Goal: Task Accomplishment & Management: Use online tool/utility

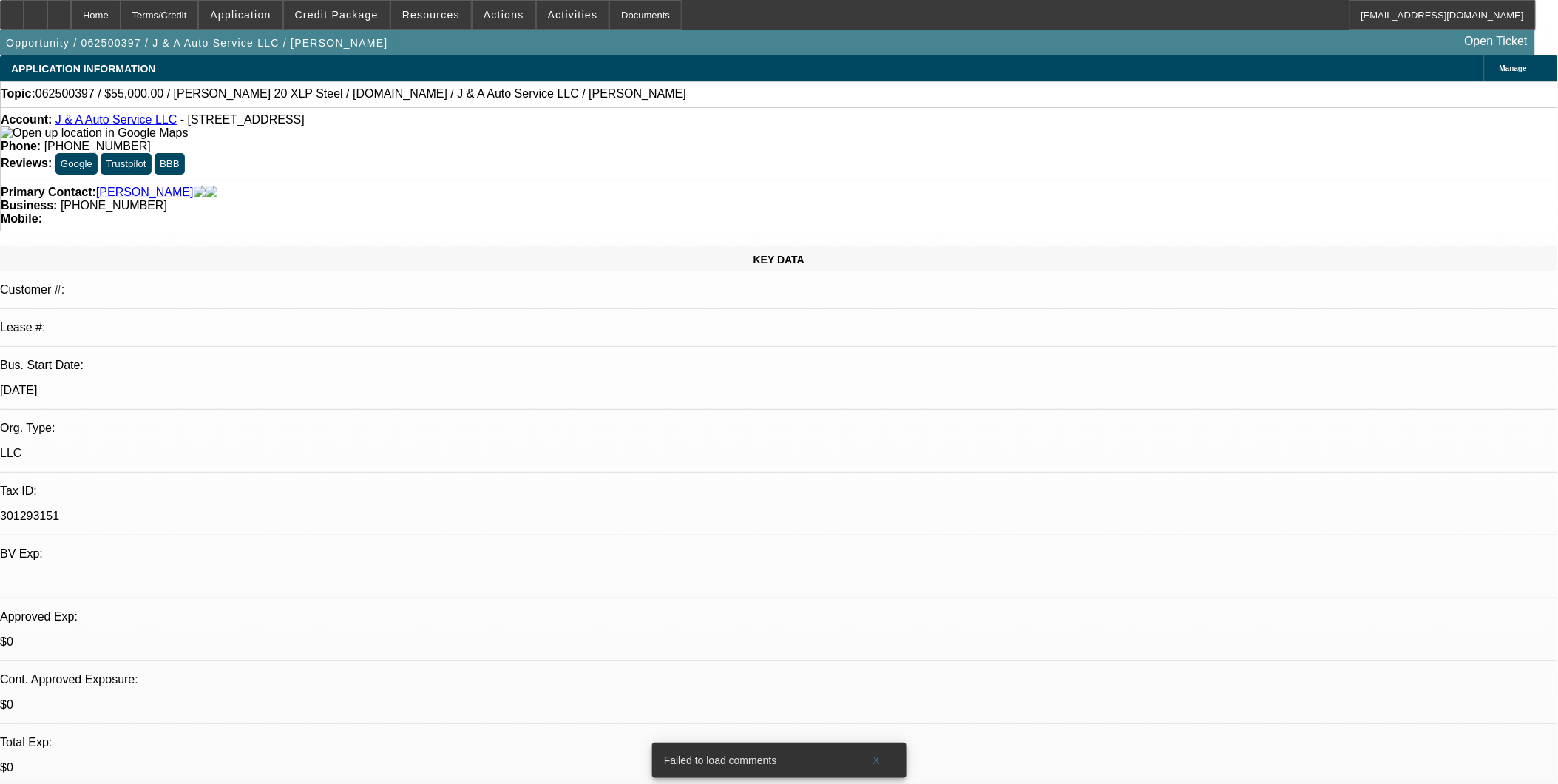
select select "0.15"
select select "0"
select select "0.1"
select select "0"
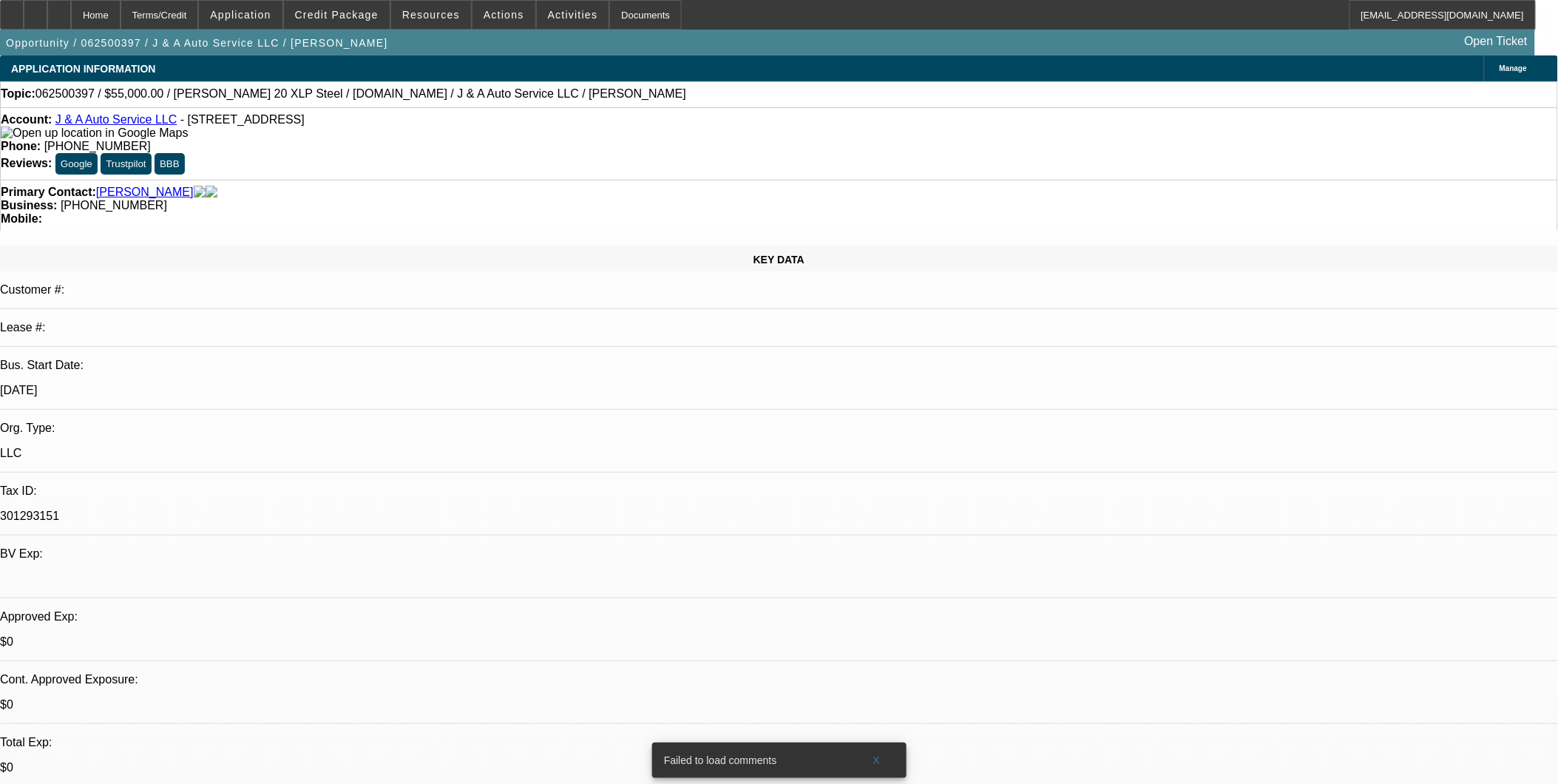
select select "0.1"
select select "0"
select select "0.1"
select select "0"
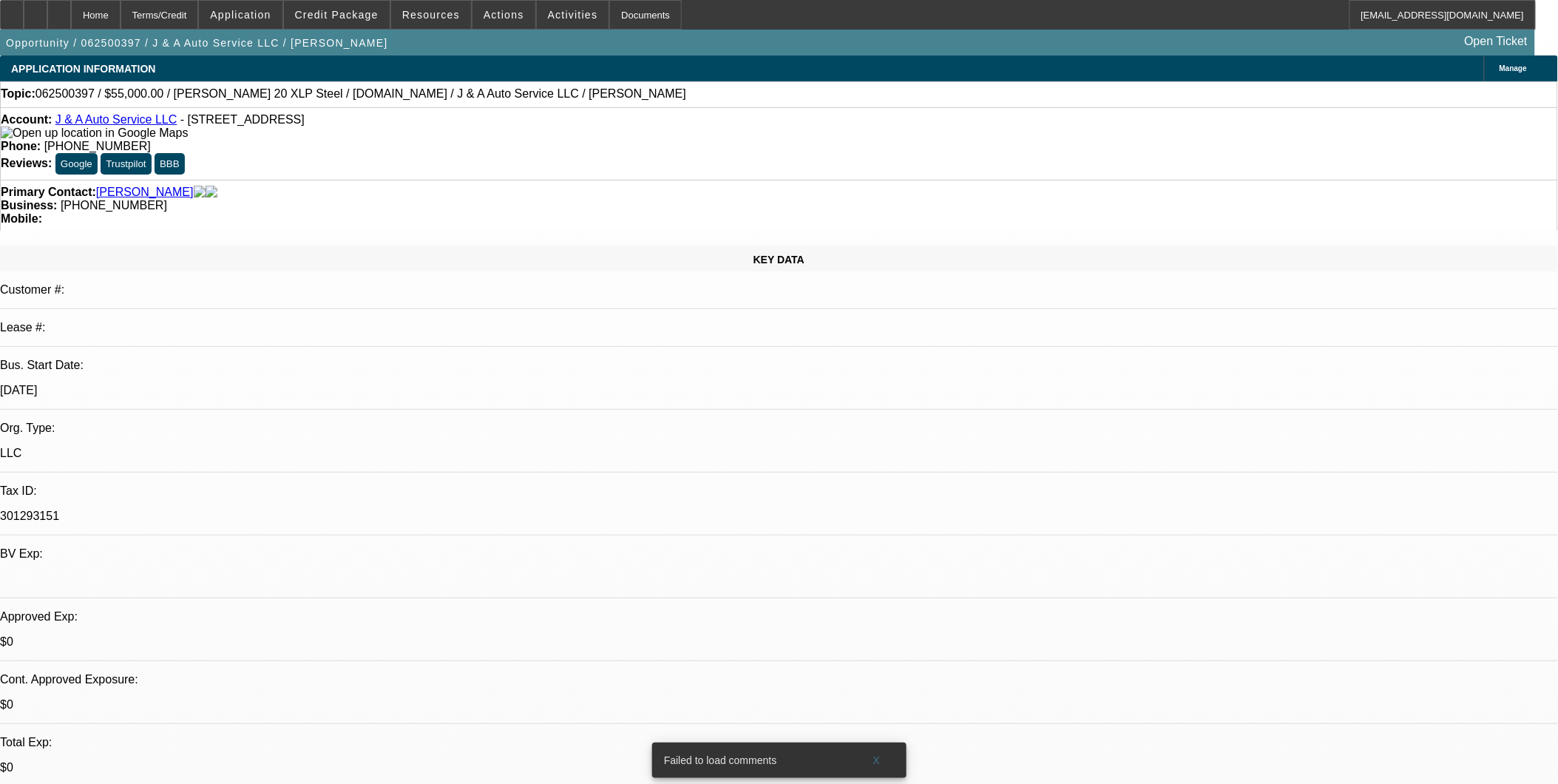
select select "0"
select select "0.1"
select select "1"
select select "4"
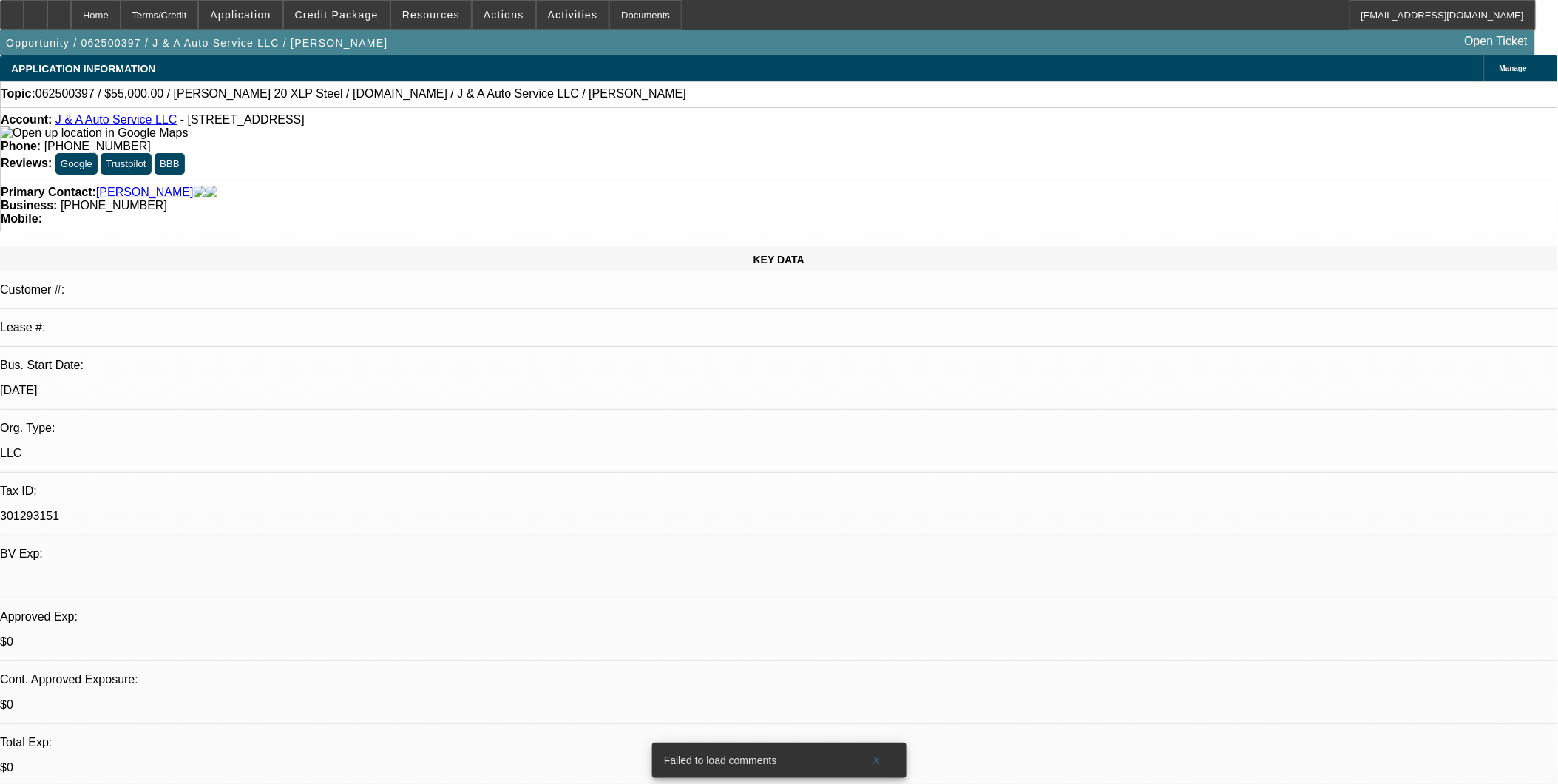
select select "1"
select select "4"
select select "1"
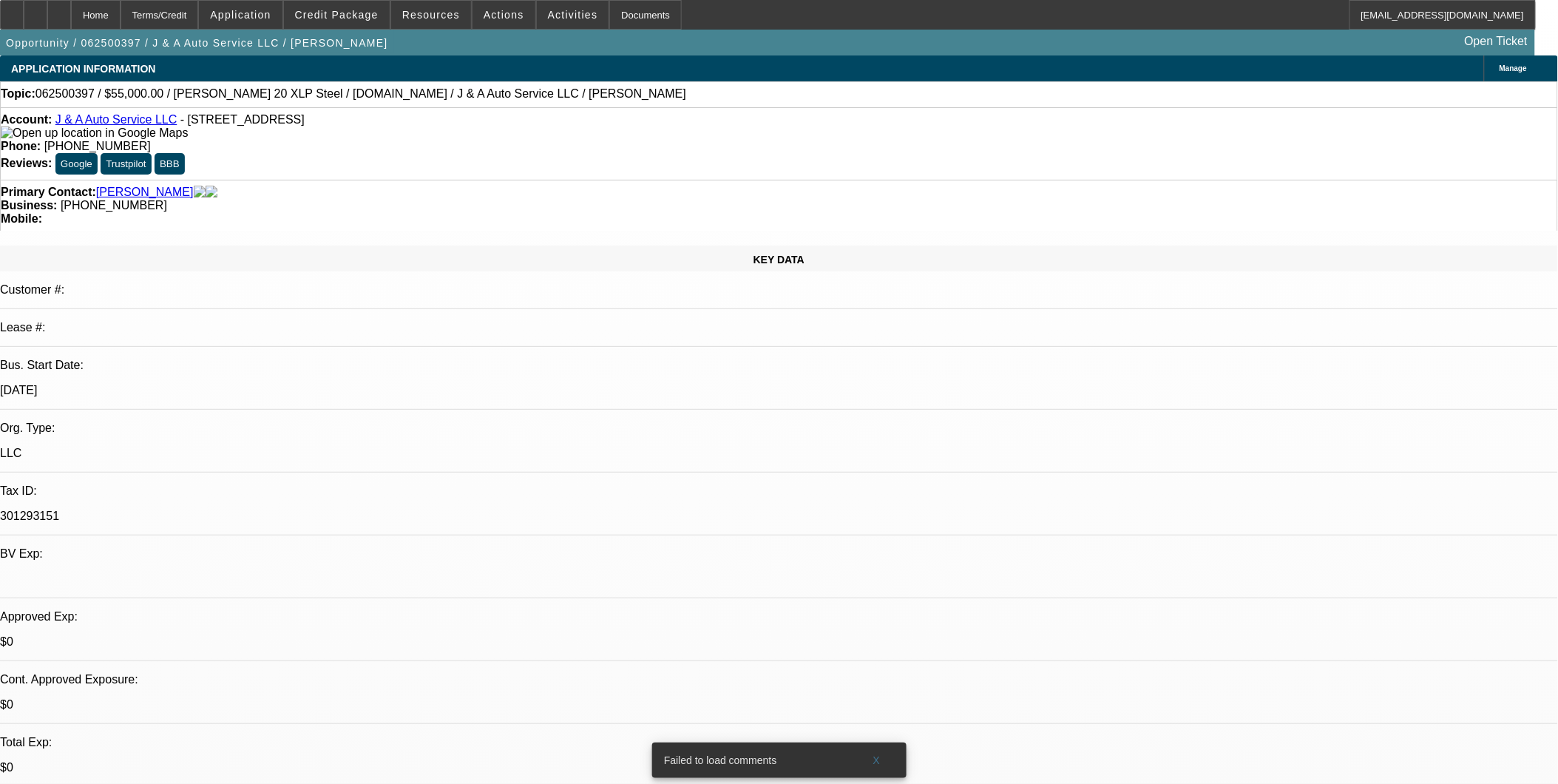
select select "4"
select select "1"
select select "4"
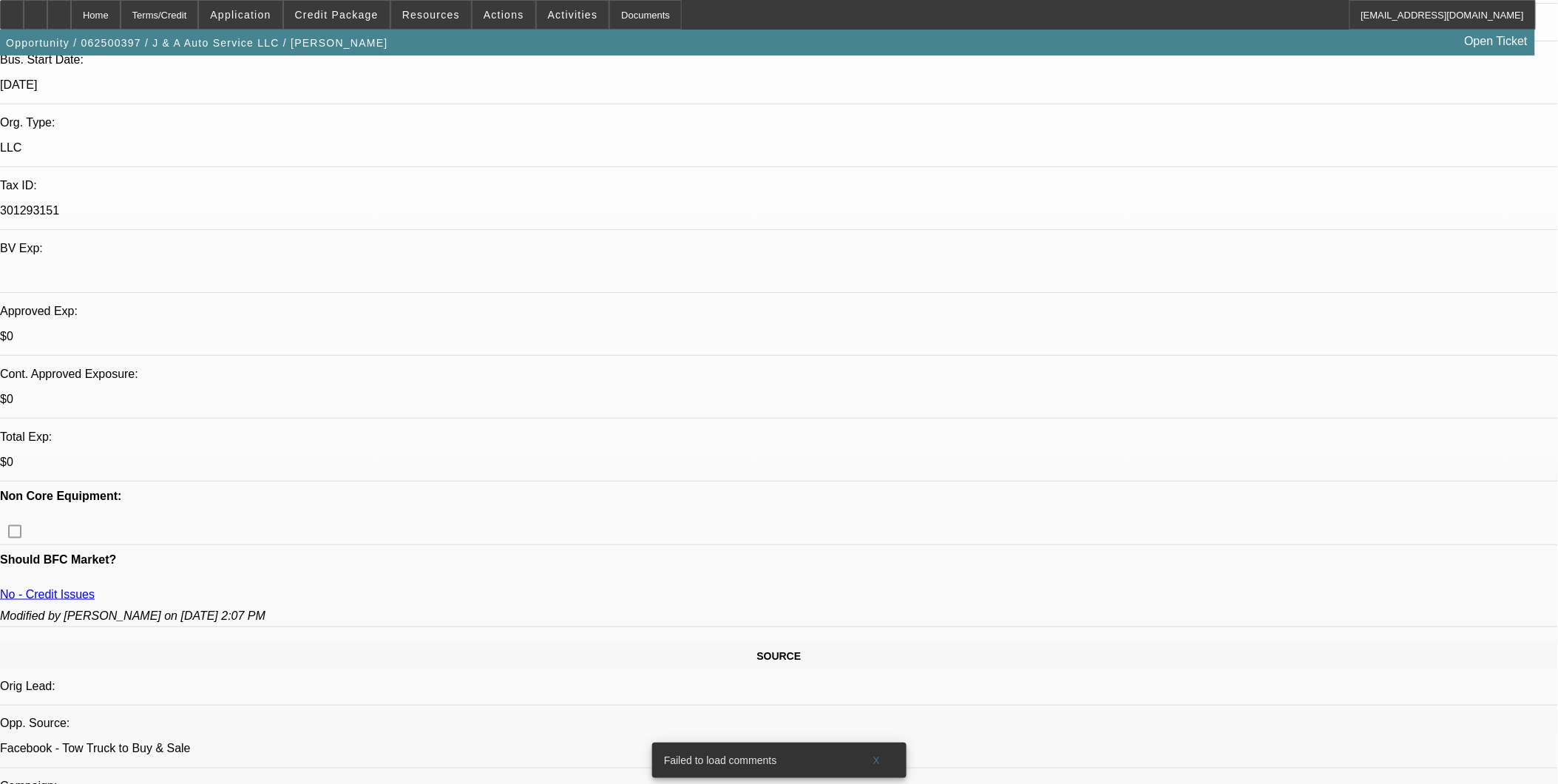
scroll to position [410, 0]
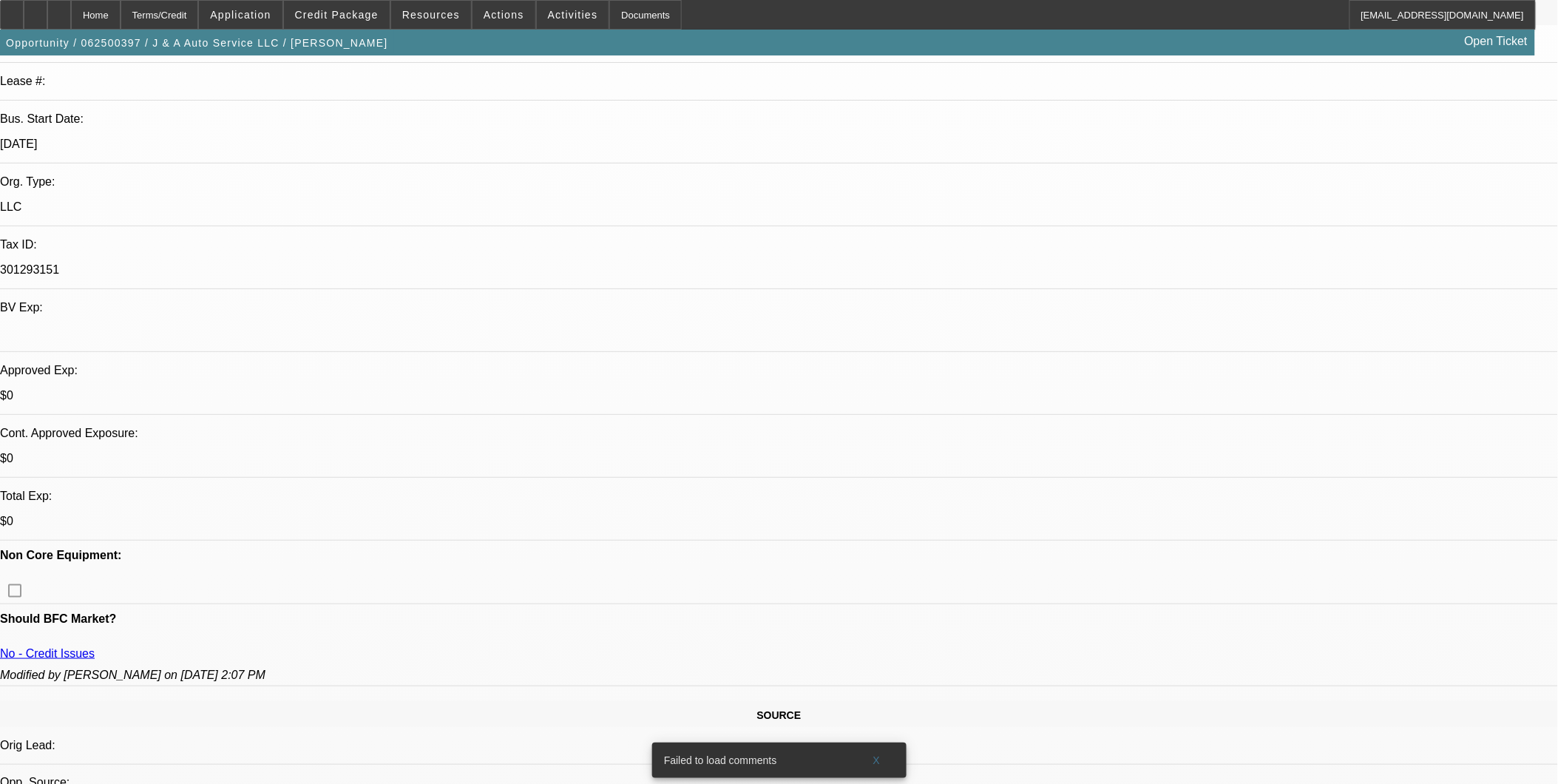
scroll to position [264, 0]
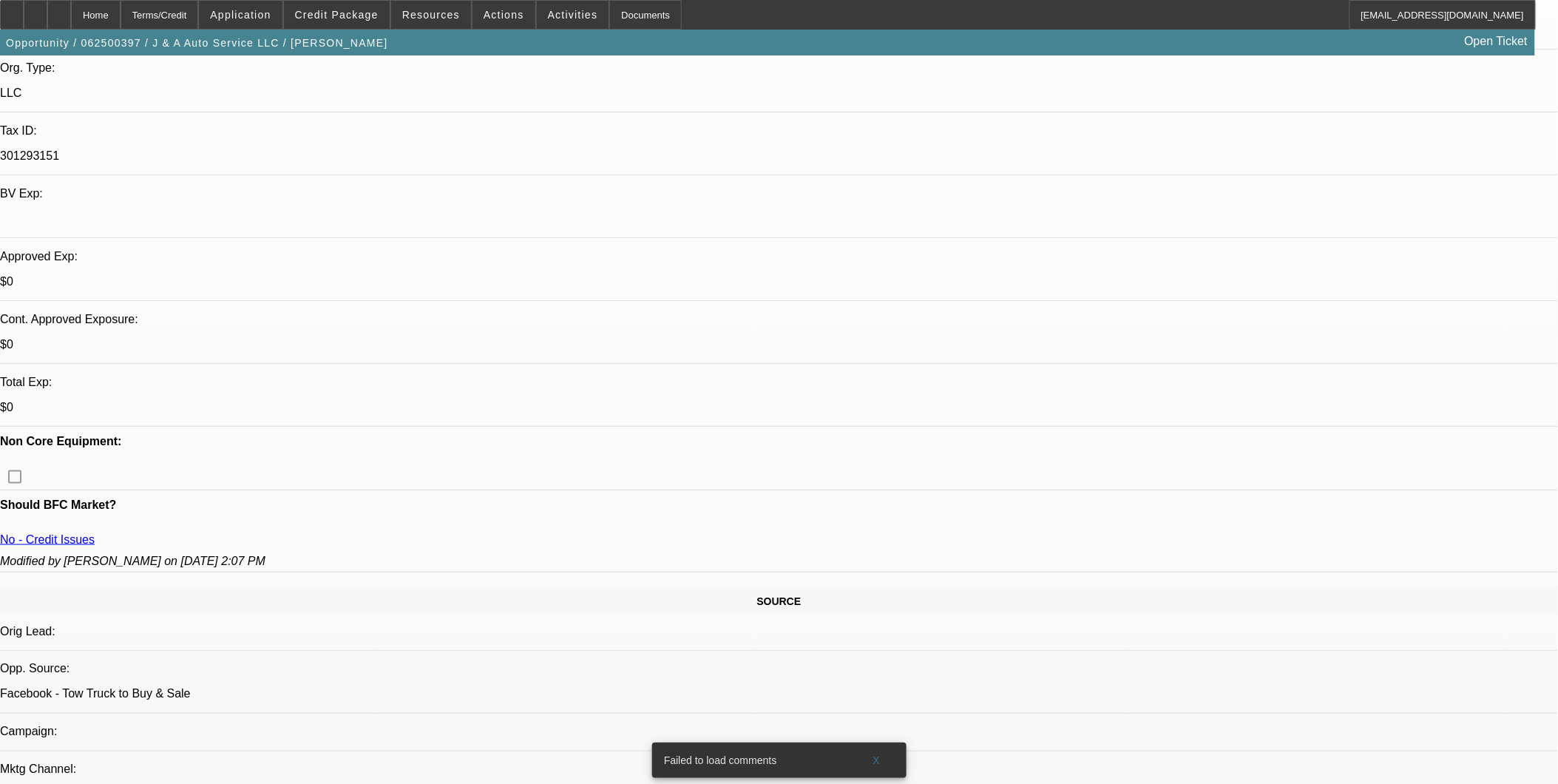
scroll to position [574, 0]
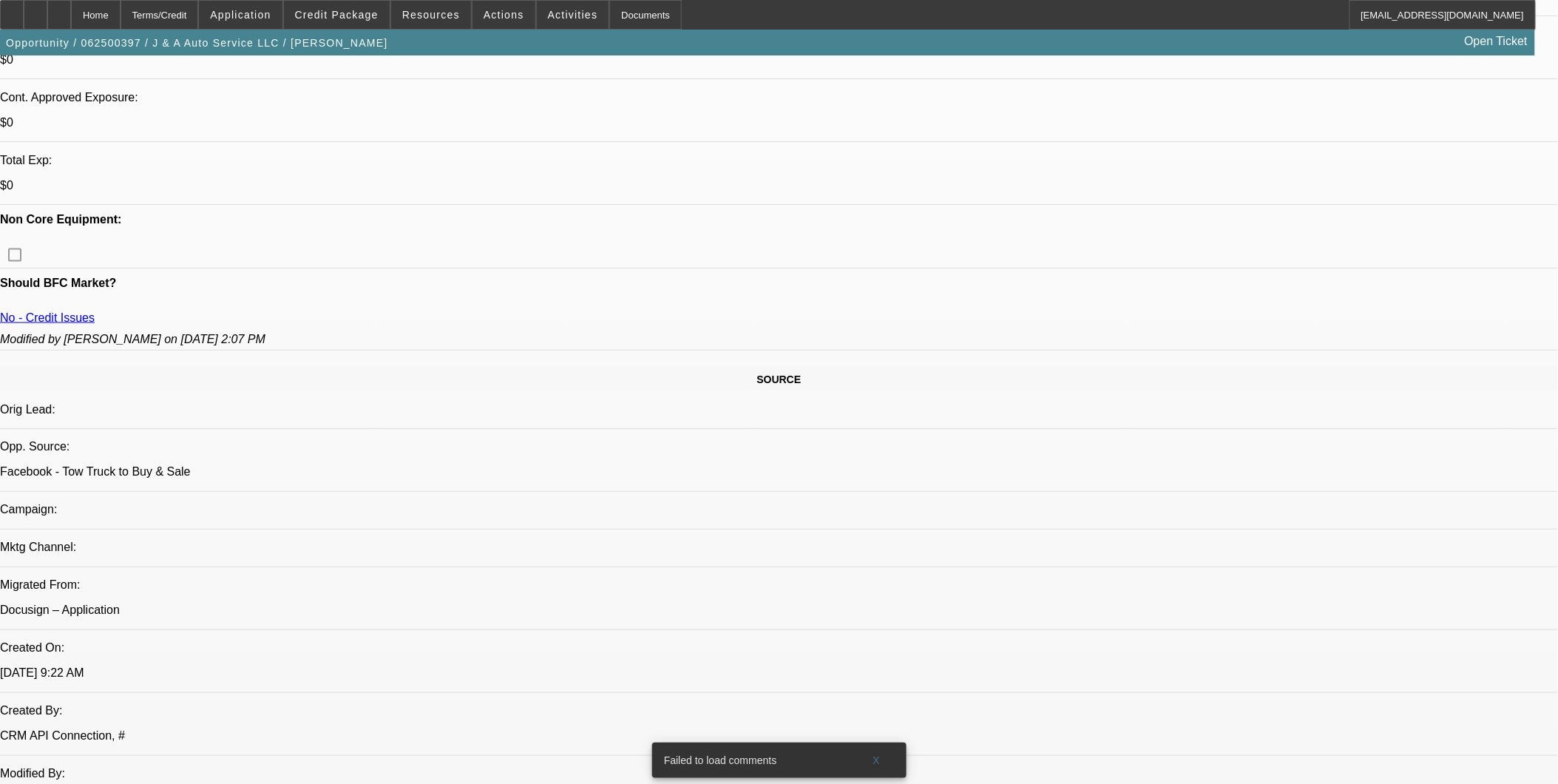
scroll to position [657, 0]
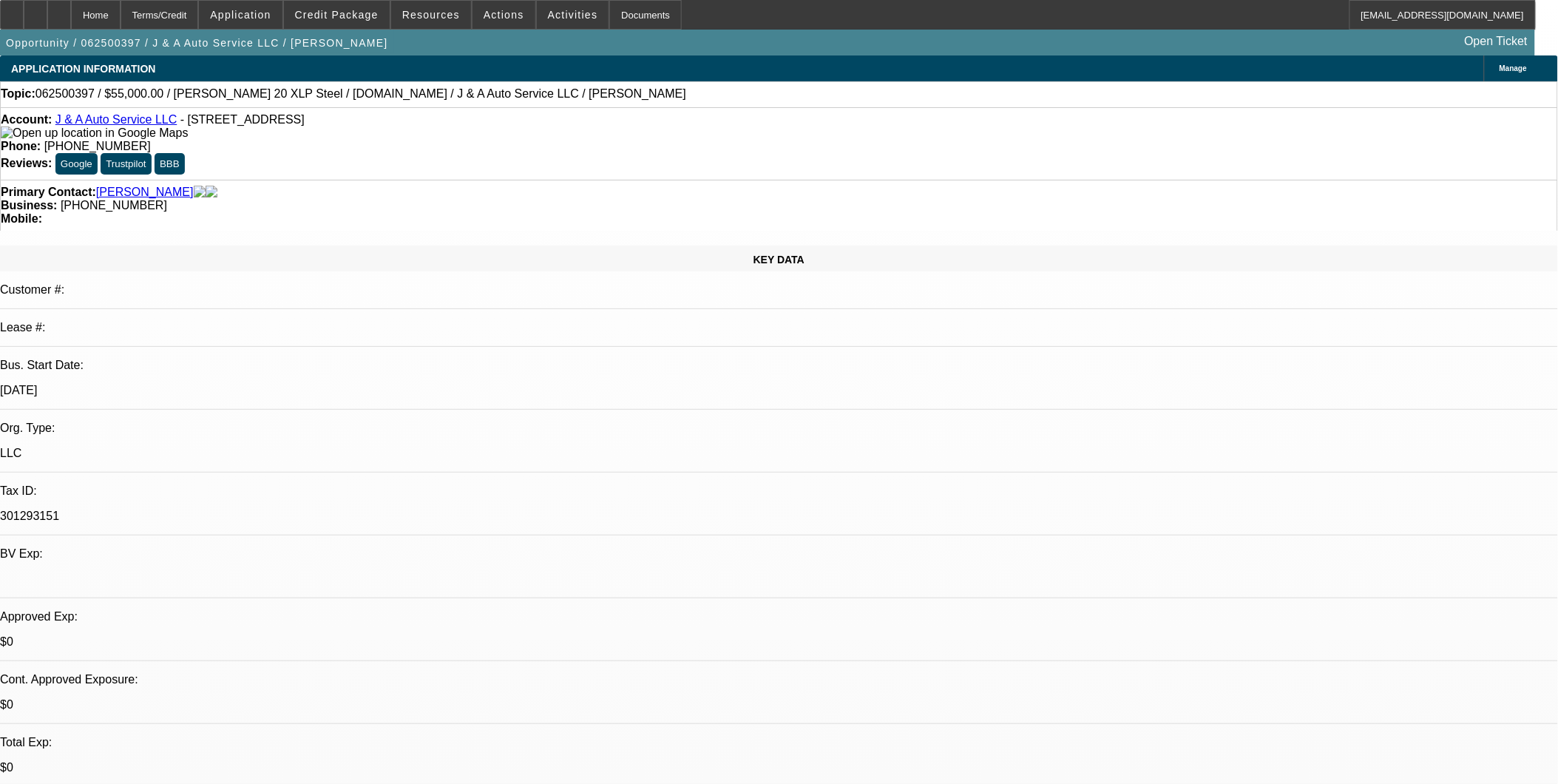
select select "0.15"
select select "0"
select select "0.1"
select select "0"
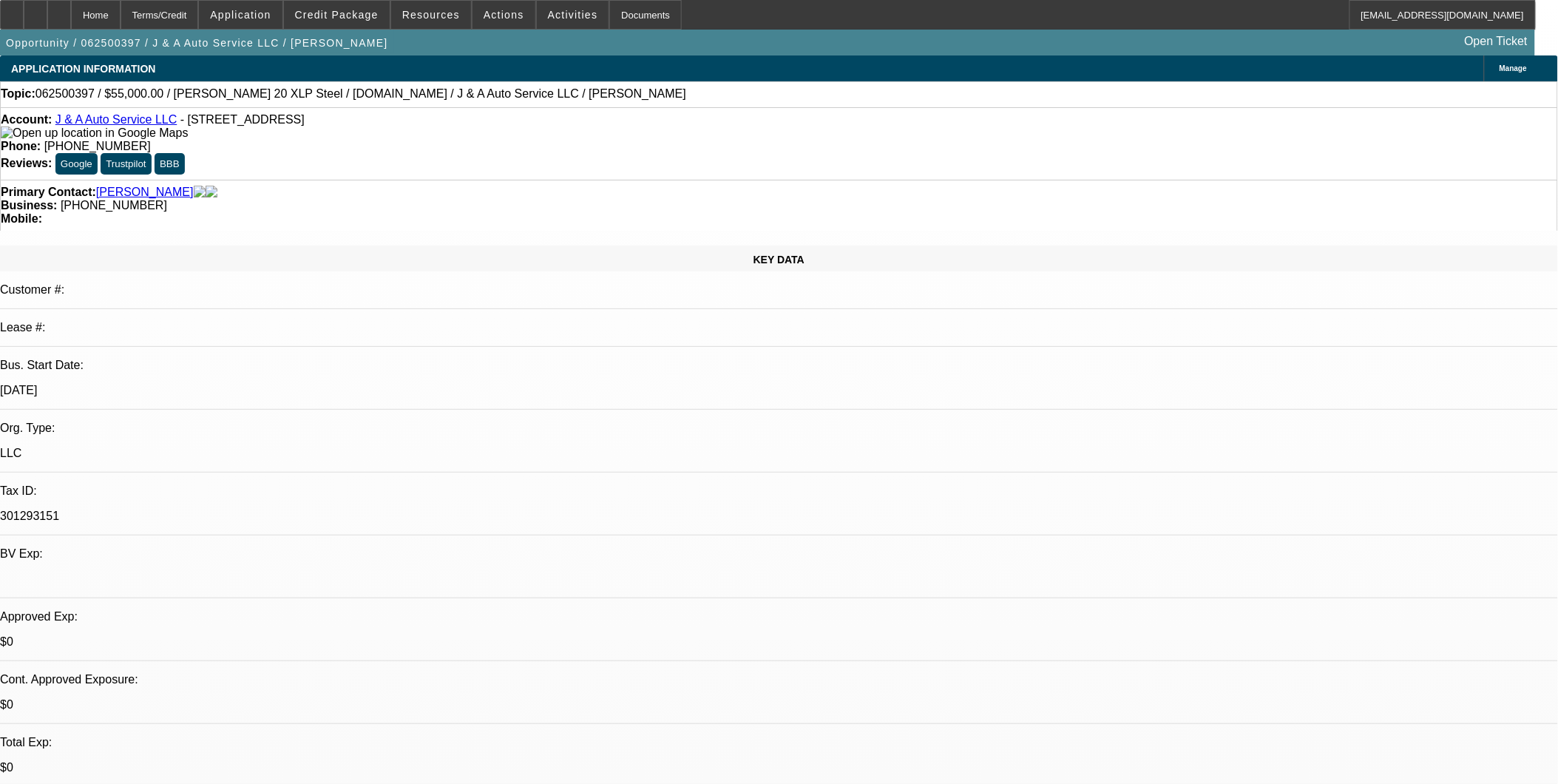
select select "0.1"
select select "0"
select select "0.1"
select select "0"
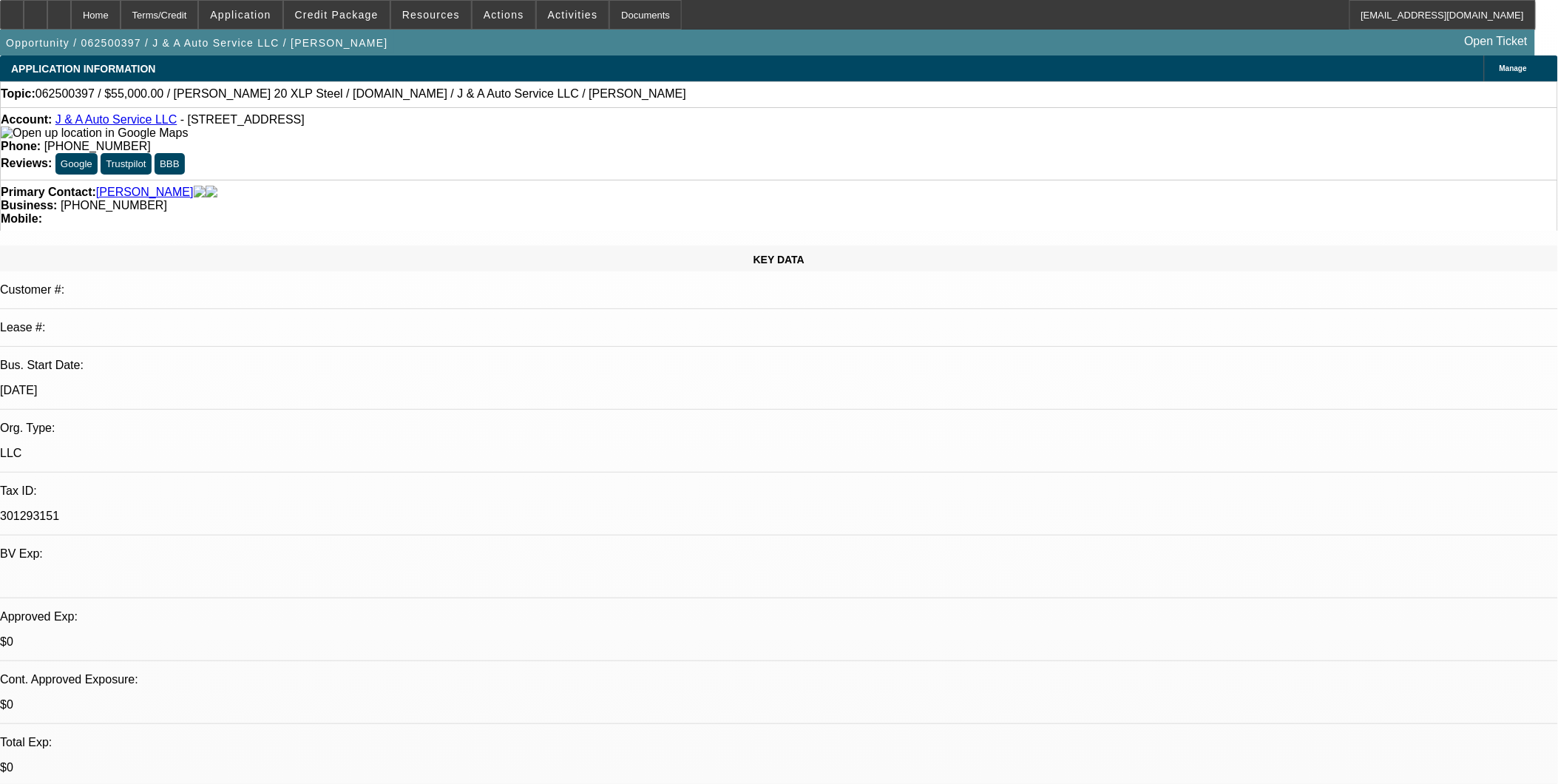
select select "0"
select select "0.1"
select select "1"
select select "4"
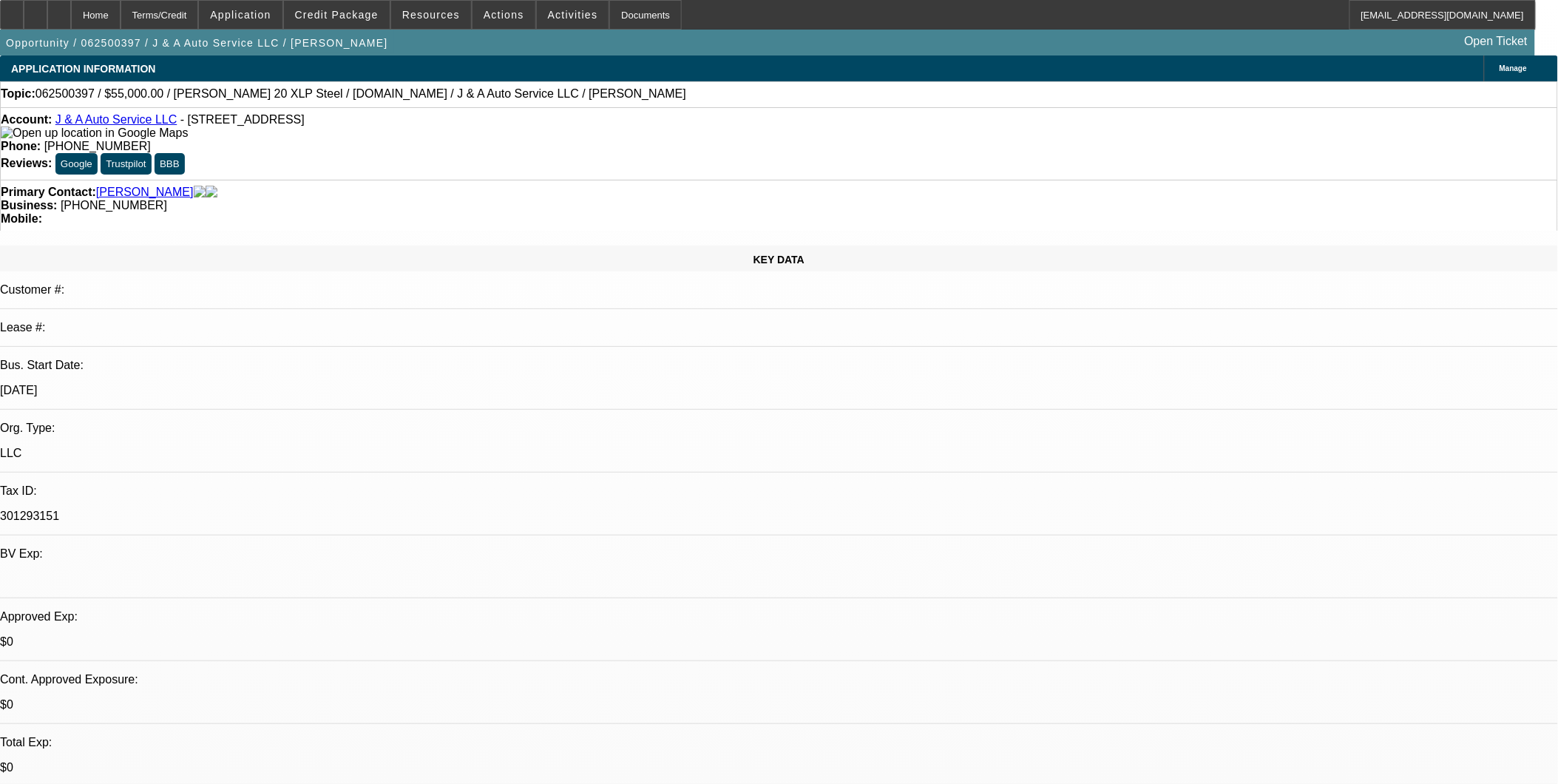
select select "1"
select select "4"
select select "1"
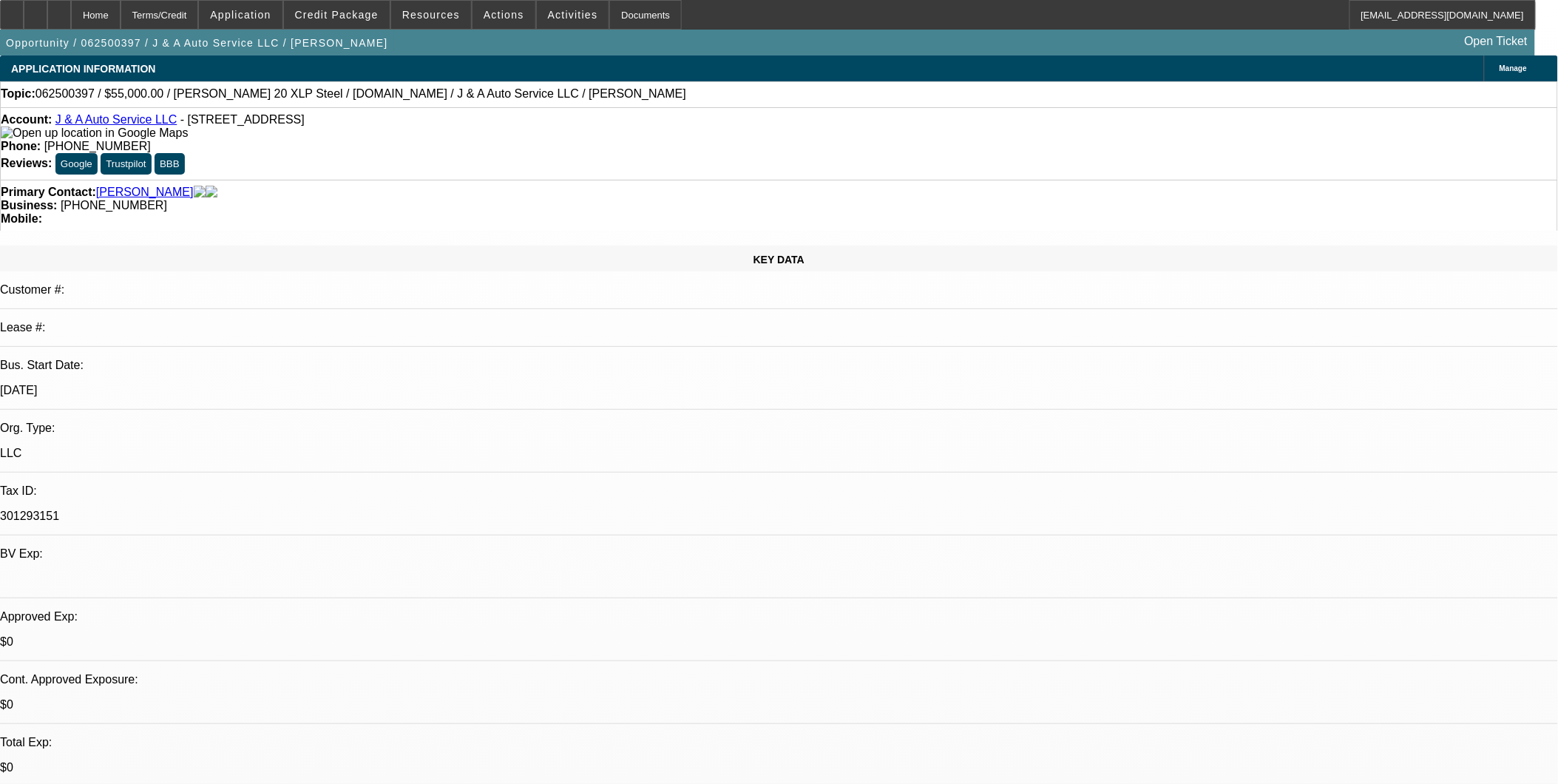
select select "4"
select select "1"
select select "4"
click at [121, 124] on link "J & A Auto Service LLC" at bounding box center [116, 119] width 122 height 13
